Goal: Task Accomplishment & Management: Use online tool/utility

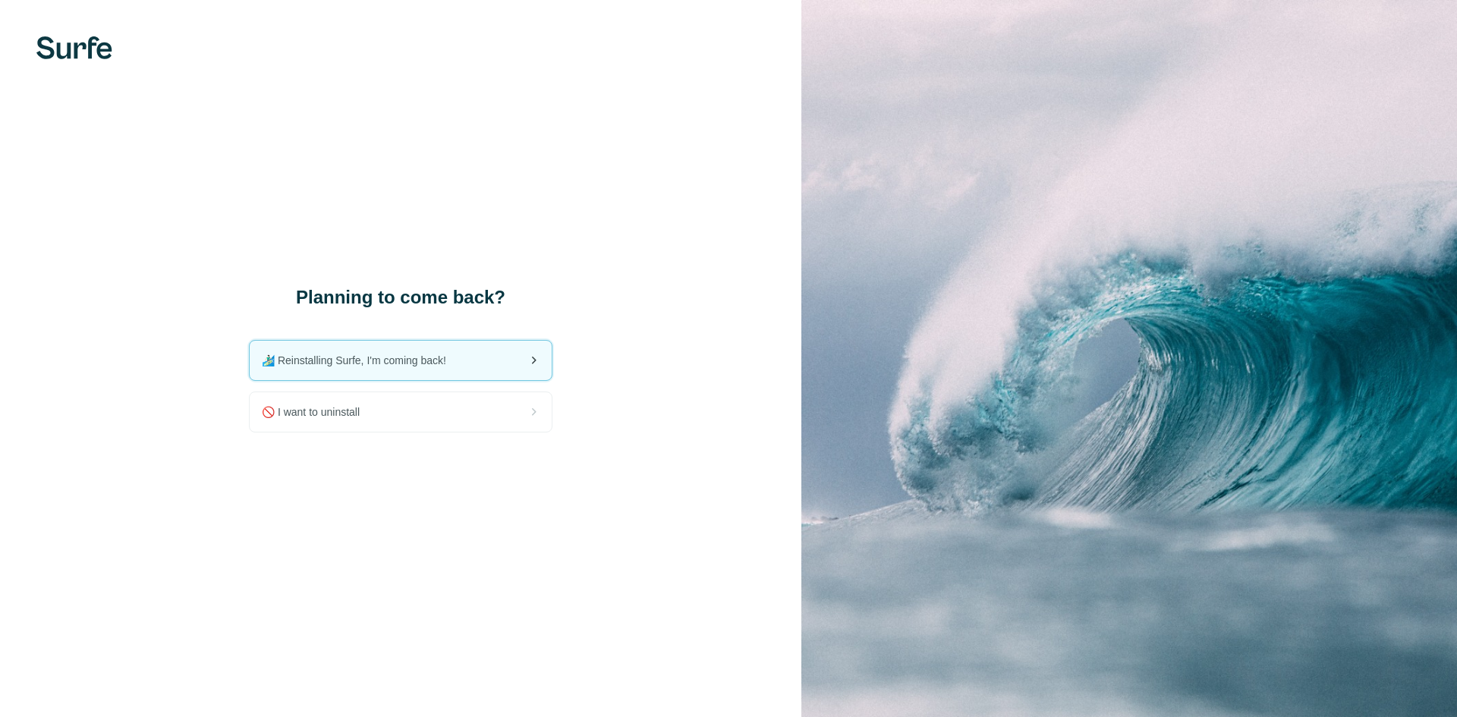
click at [449, 369] on div "🏄🏻‍♂️ Reinstalling Surfe, I'm coming back!" at bounding box center [401, 360] width 302 height 39
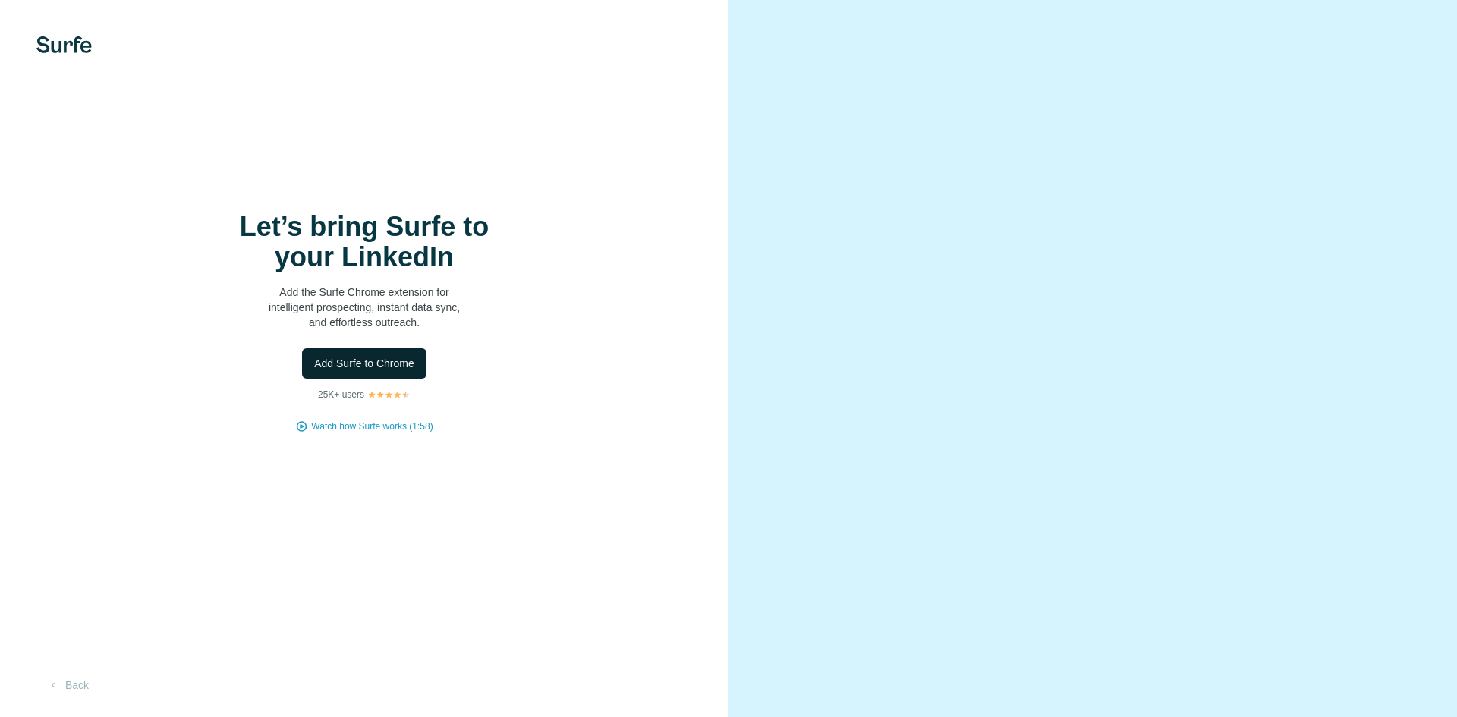
click at [408, 364] on span "Add Surfe to Chrome" at bounding box center [364, 363] width 100 height 15
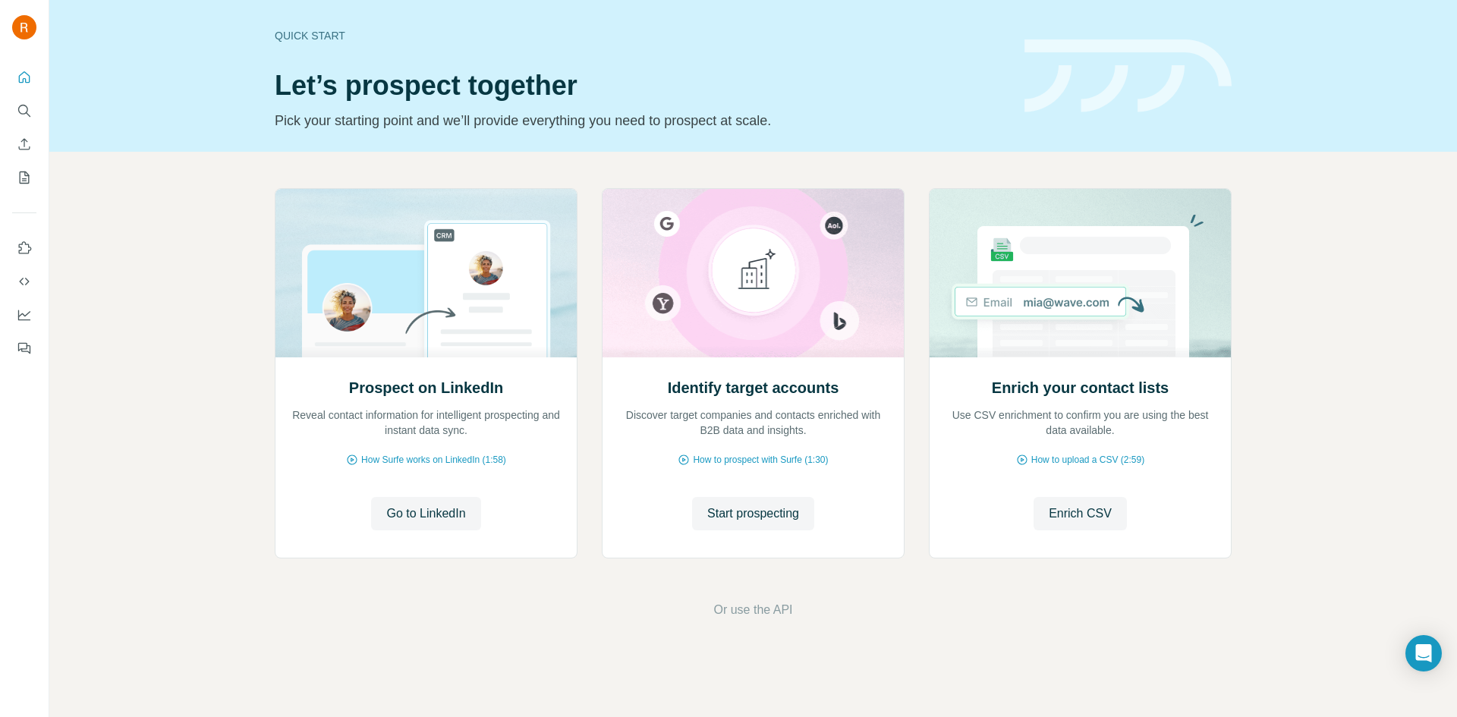
click at [446, 513] on span "Go to LinkedIn" at bounding box center [425, 514] width 79 height 18
